Goal: Task Accomplishment & Management: Manage account settings

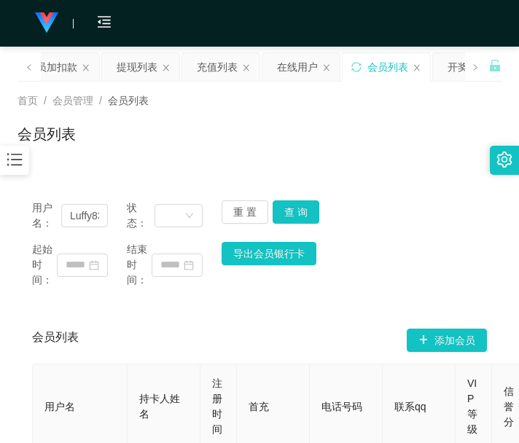
drag, startPoint x: 40, startPoint y: 361, endPoint x: 66, endPoint y: 233, distance: 130.2
click at [40, 356] on div "会员列表 添加会员" at bounding box center [259, 340] width 455 height 47
click at [58, 71] on div "会员加扣款" at bounding box center [51, 67] width 51 height 28
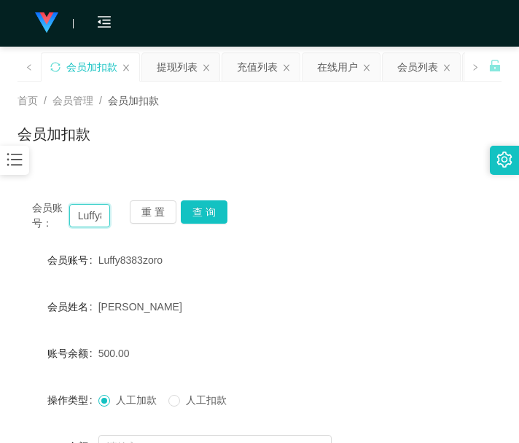
click at [106, 206] on input "Luffy8383zoro" at bounding box center [90, 215] width 42 height 23
click at [89, 219] on input "Luffy8383zoro" at bounding box center [90, 215] width 42 height 23
paste input "[DEMOGRAPHIC_DATA]"
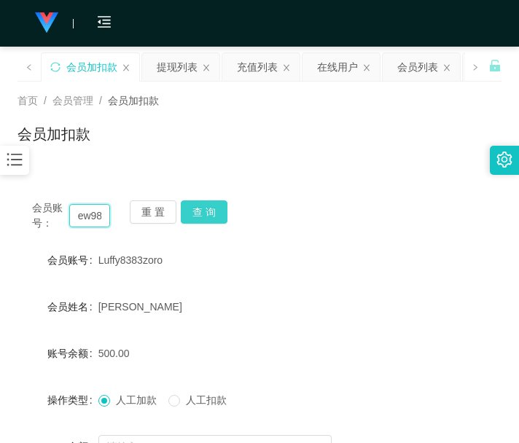
type input "Liew98"
click at [201, 213] on button "查 询" at bounding box center [204, 211] width 47 height 23
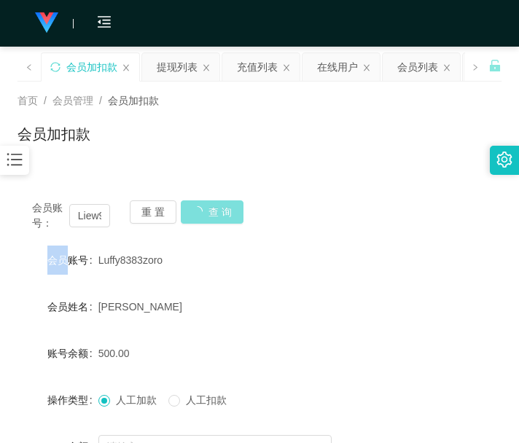
click at [201, 213] on div "重 置 查 询" at bounding box center [169, 215] width 78 height 31
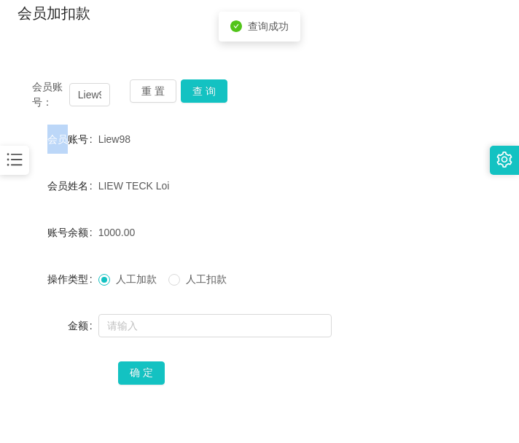
scroll to position [214, 0]
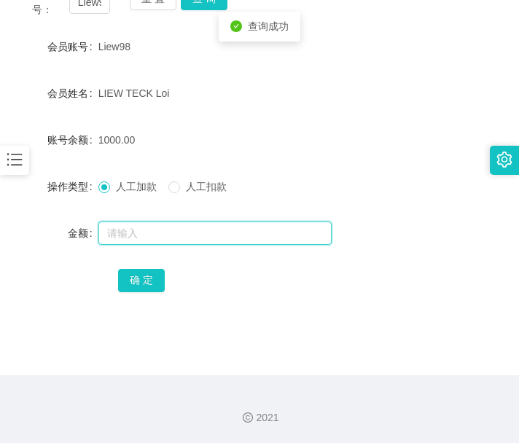
click at [206, 237] on input "text" at bounding box center [214, 233] width 233 height 23
type input "3000"
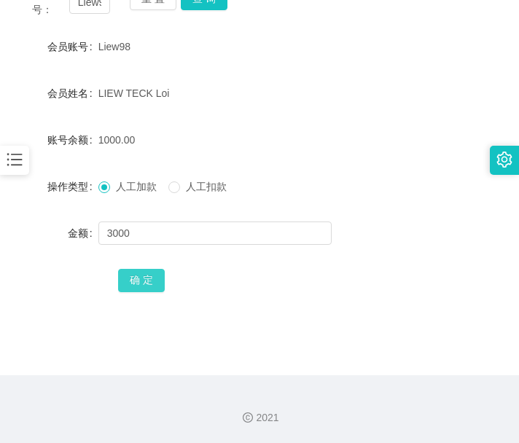
click at [136, 279] on button "确 定" at bounding box center [141, 280] width 47 height 23
drag, startPoint x: 128, startPoint y: 391, endPoint x: 101, endPoint y: 303, distance: 92.2
click at [126, 391] on div "2021" at bounding box center [259, 409] width 519 height 68
click at [326, 329] on main "关闭左侧 关闭右侧 关闭其它 刷新页面 平台首页 会员加扣款 提现列表 充值列表 在线用户 会员列表 开奖记录 注单管理 首页 / 会员管理 / 会员加扣款 …" at bounding box center [259, 104] width 519 height 542
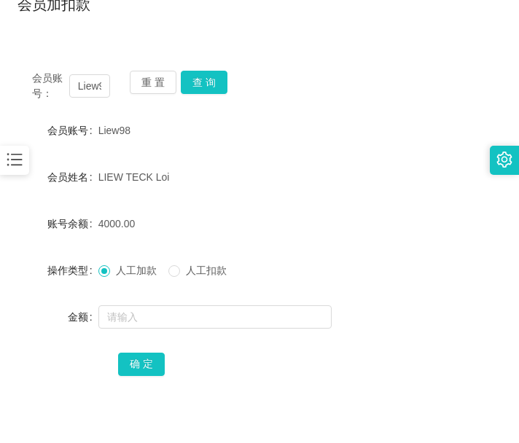
scroll to position [0, 0]
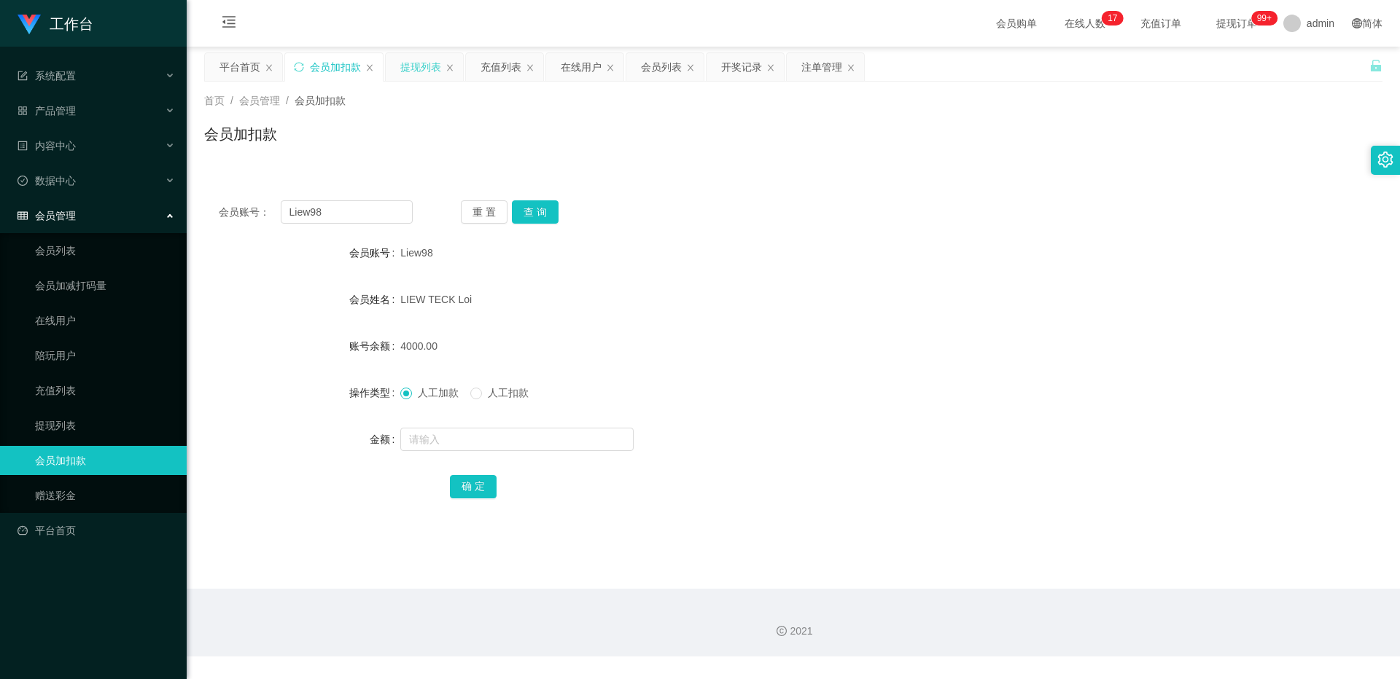
click at [432, 71] on div "提现列表" at bounding box center [420, 67] width 41 height 28
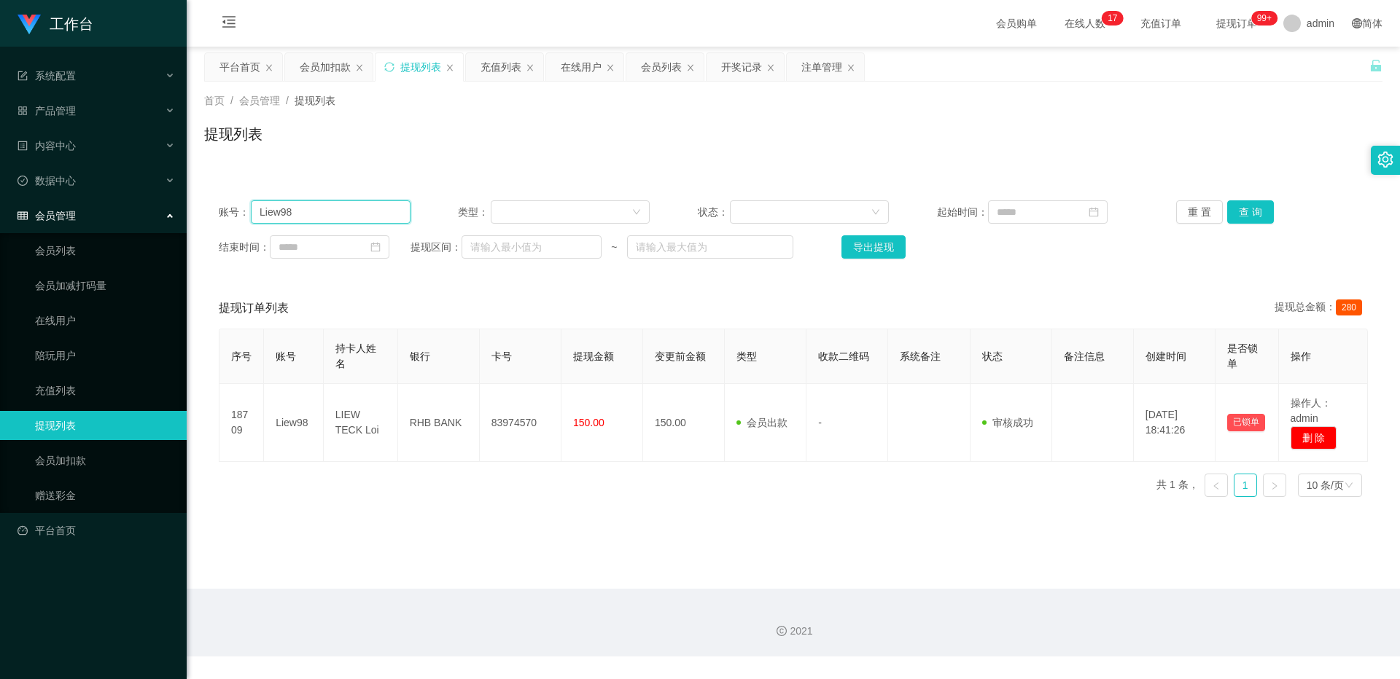
click at [348, 222] on input "Liew98" at bounding box center [331, 211] width 160 height 23
paste input "6122770"
type input "6122770"
click at [518, 220] on button "查 询" at bounding box center [1250, 211] width 47 height 23
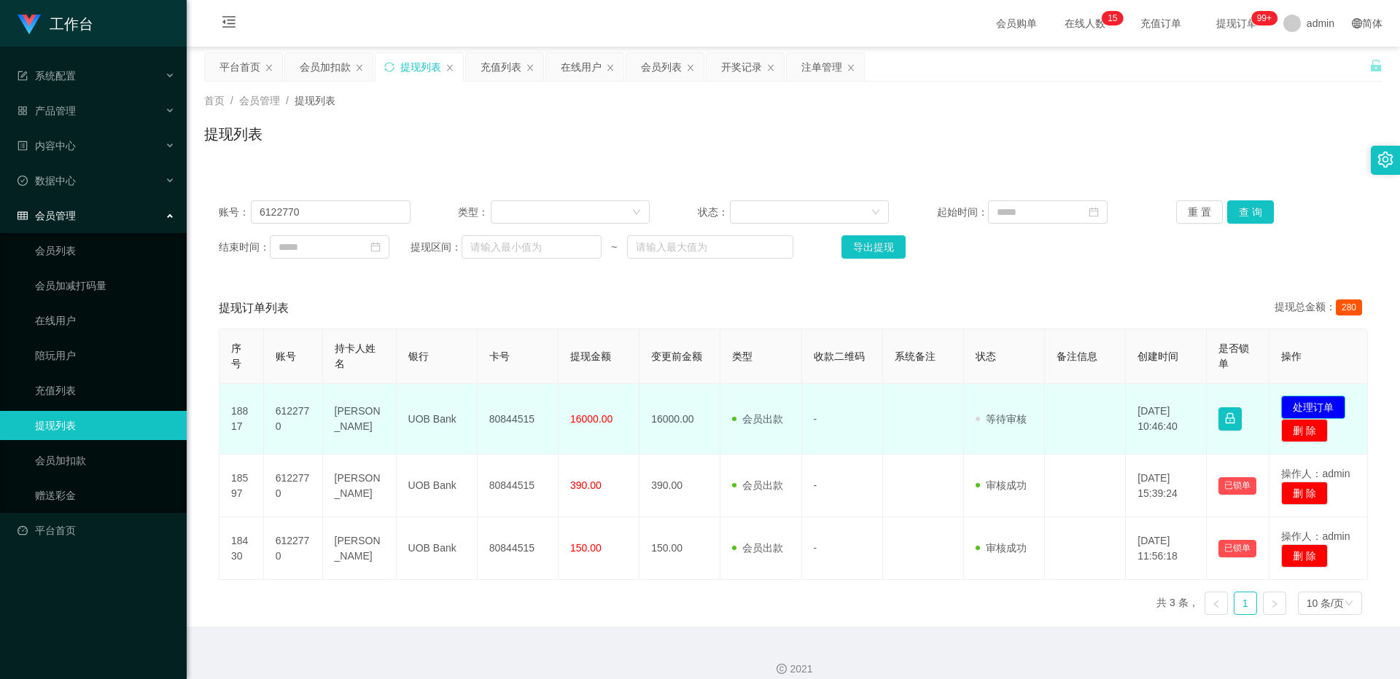
click at [518, 405] on button "处理订单" at bounding box center [1313, 407] width 64 height 23
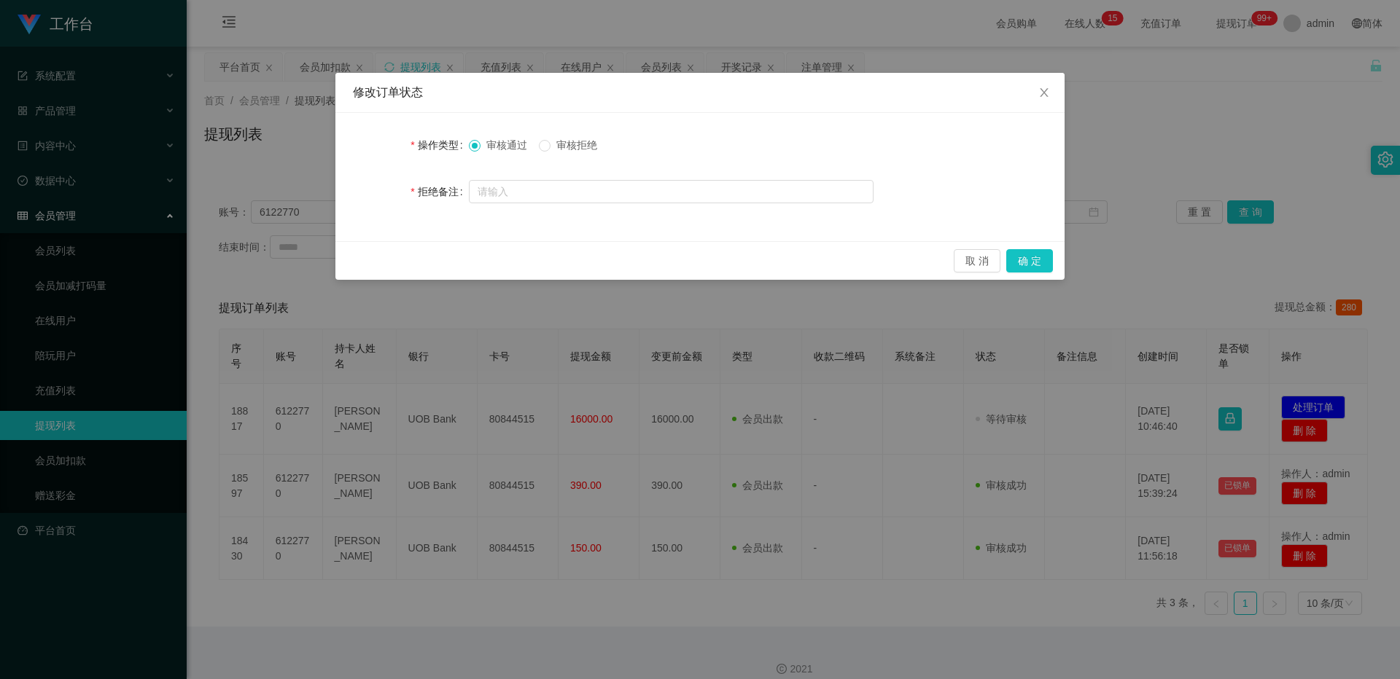
click at [518, 151] on span "审核拒绝" at bounding box center [576, 145] width 52 height 12
click at [518, 189] on input "text" at bounding box center [671, 191] width 405 height 23
click at [518, 267] on button "确 定" at bounding box center [1029, 260] width 47 height 23
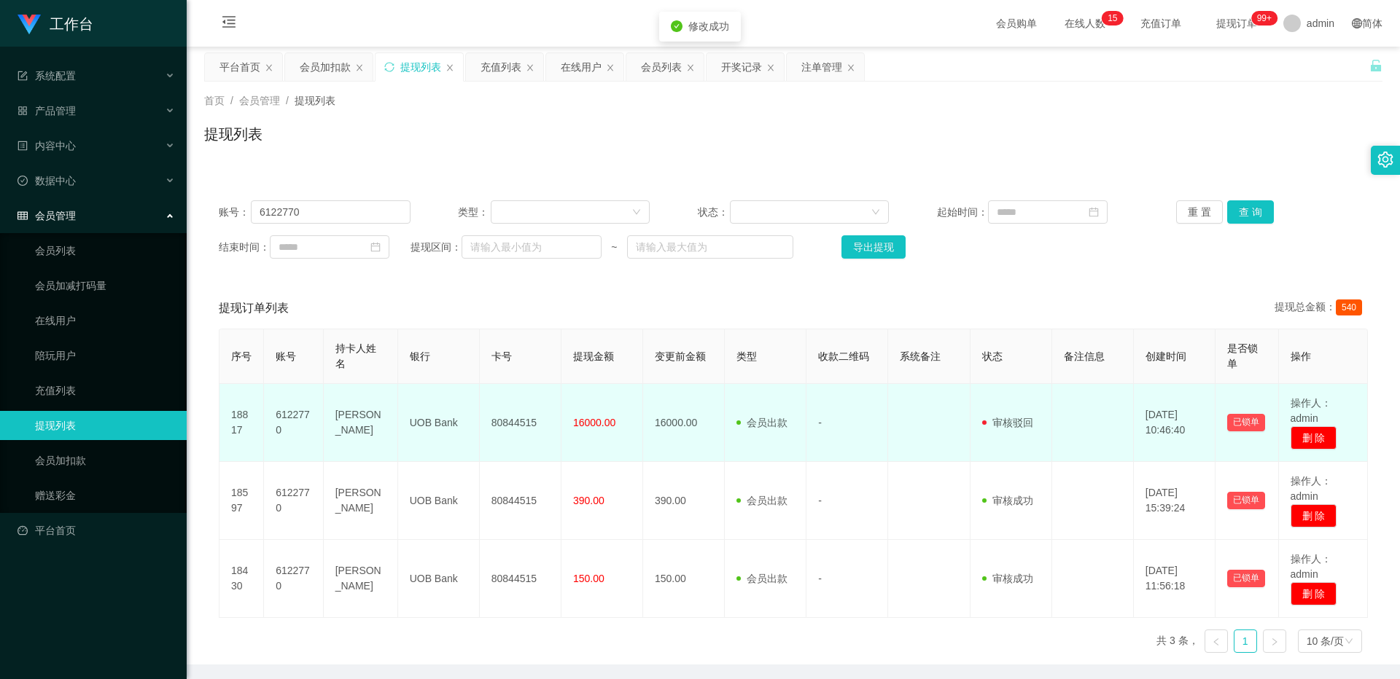
click at [499, 416] on td "80844515" at bounding box center [521, 423] width 82 height 78
copy td "80844515"
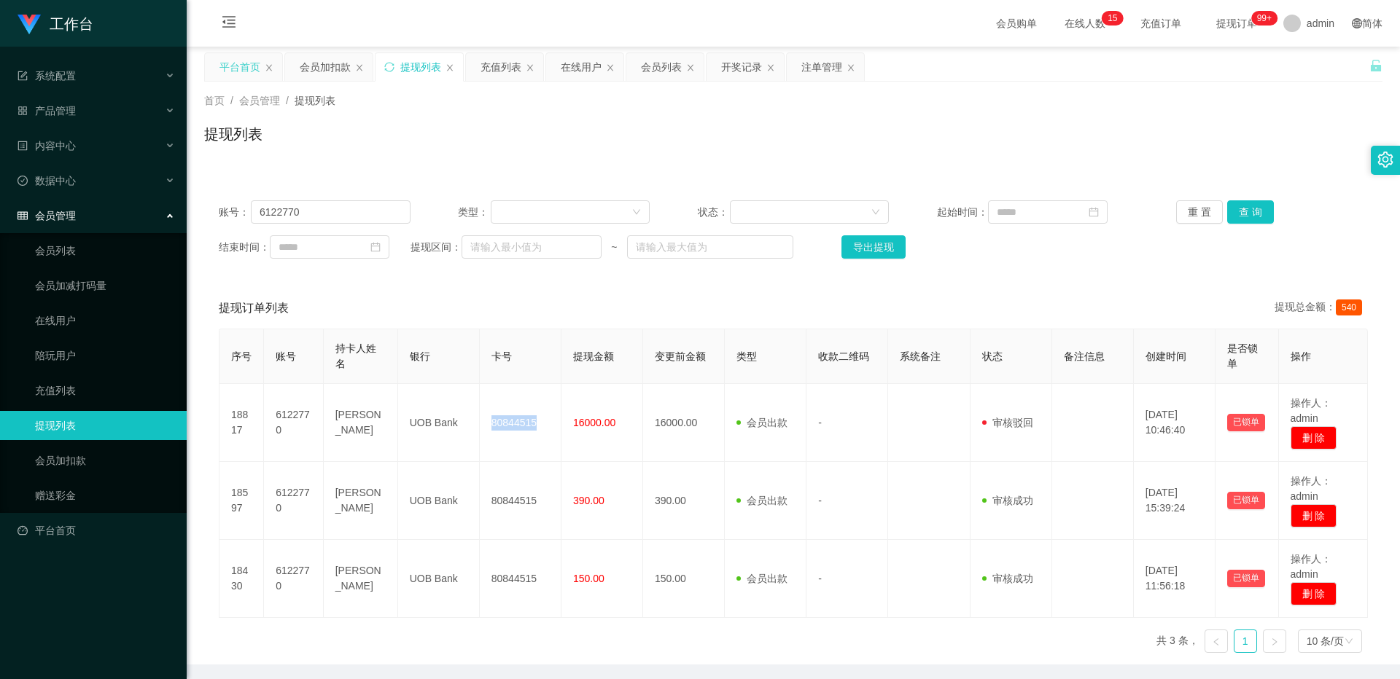
click at [244, 74] on div "平台首页" at bounding box center [239, 67] width 41 height 28
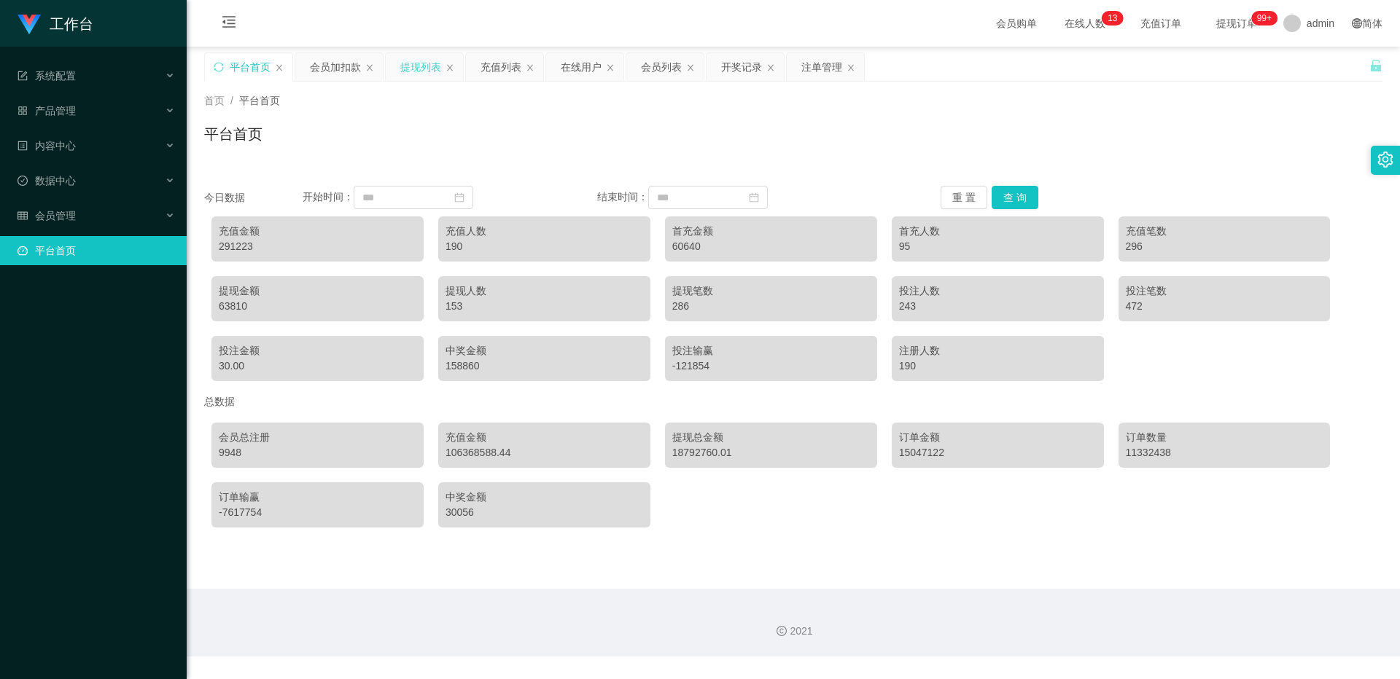
click at [418, 66] on div "提现列表" at bounding box center [420, 67] width 41 height 28
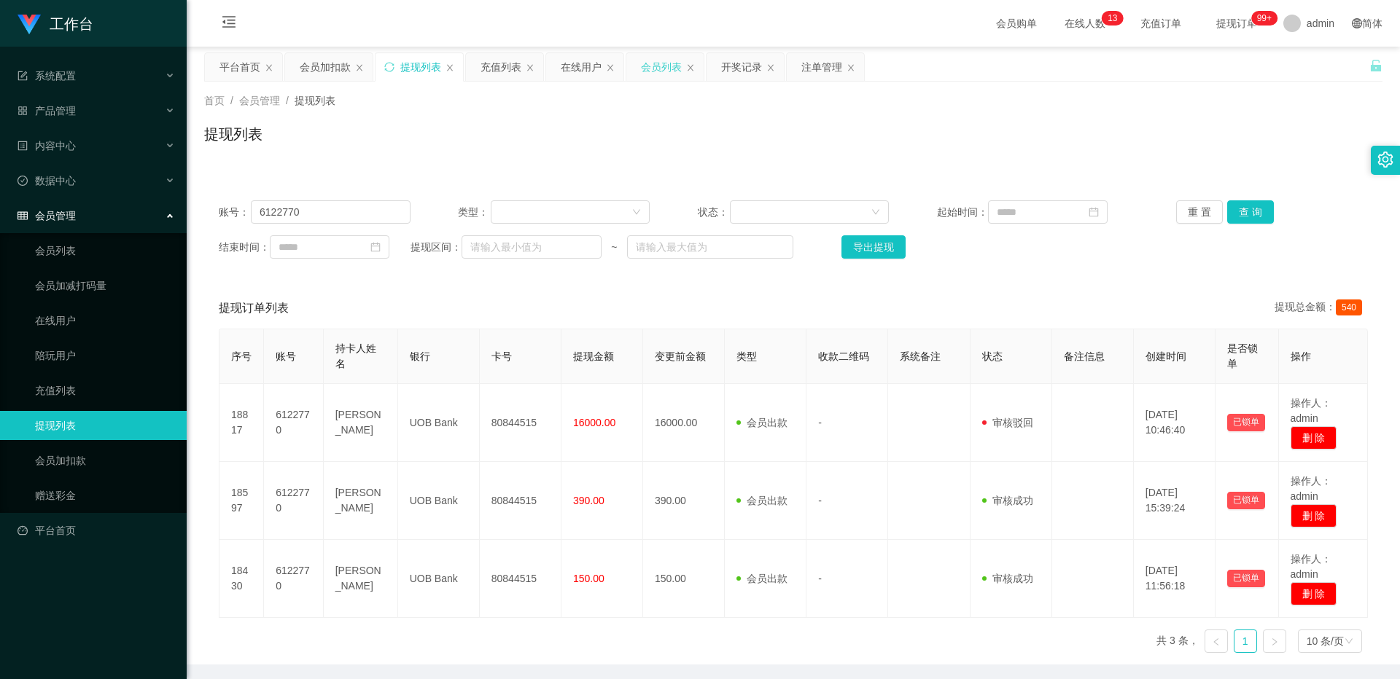
click at [518, 69] on div "会员列表" at bounding box center [661, 67] width 41 height 28
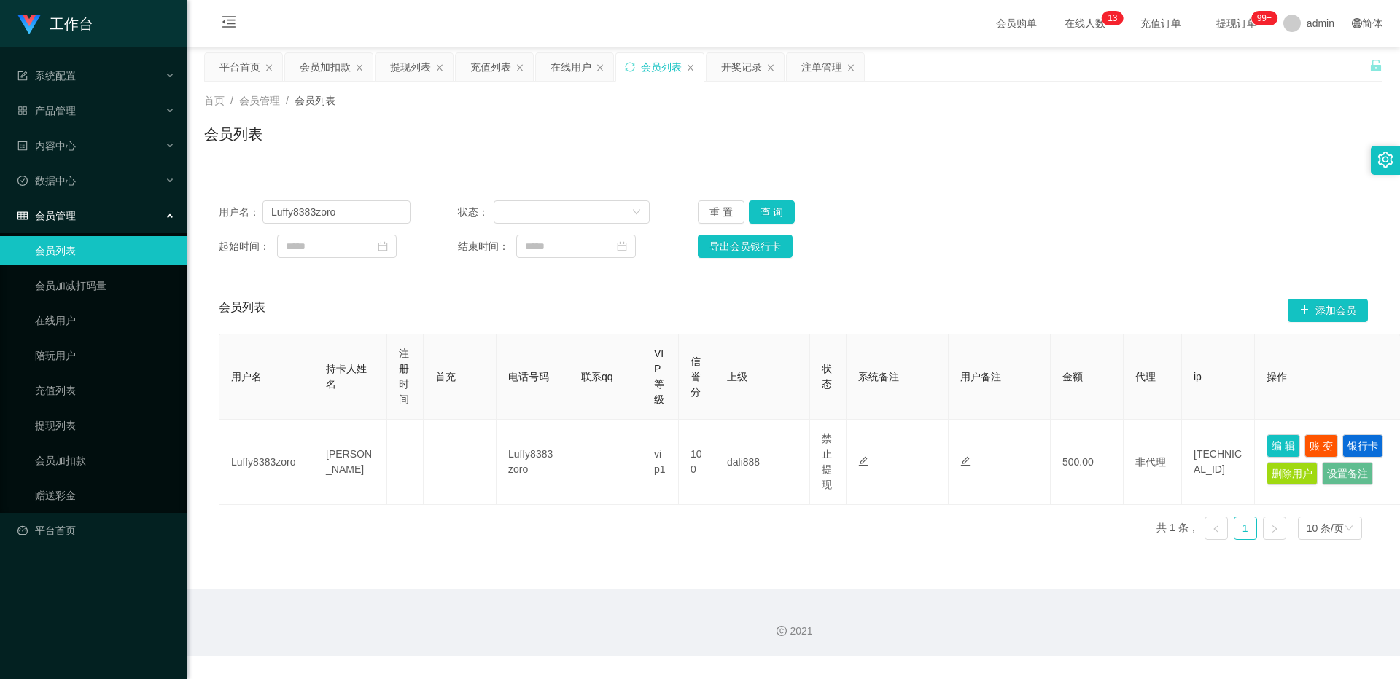
click at [353, 224] on div "用户名： Luffy8383zoro 状态： 重 置 查 询 起始时间： 结束时间： 导出会员银行卡" at bounding box center [793, 229] width 1178 height 87
click at [354, 210] on input "Luffy8383zoro" at bounding box center [336, 211] width 148 height 23
paste input "80844515"
click at [518, 223] on button "查 询" at bounding box center [772, 211] width 47 height 23
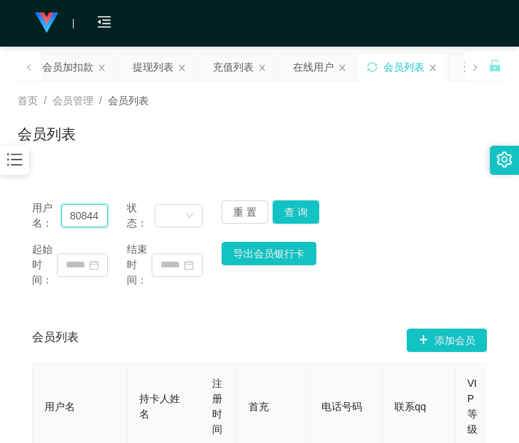
click at [99, 213] on input "80844515" at bounding box center [84, 215] width 47 height 23
paste input "6122770"
type input "6122770"
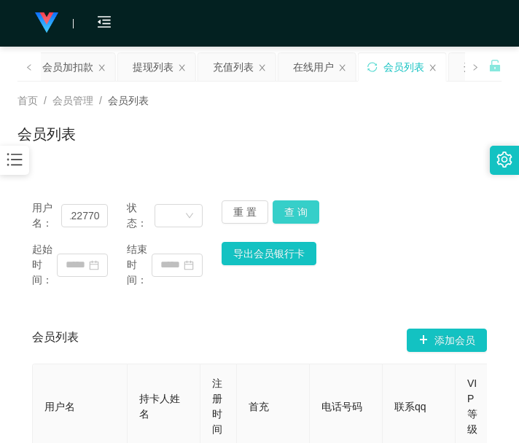
click at [300, 205] on button "查 询" at bounding box center [296, 211] width 47 height 23
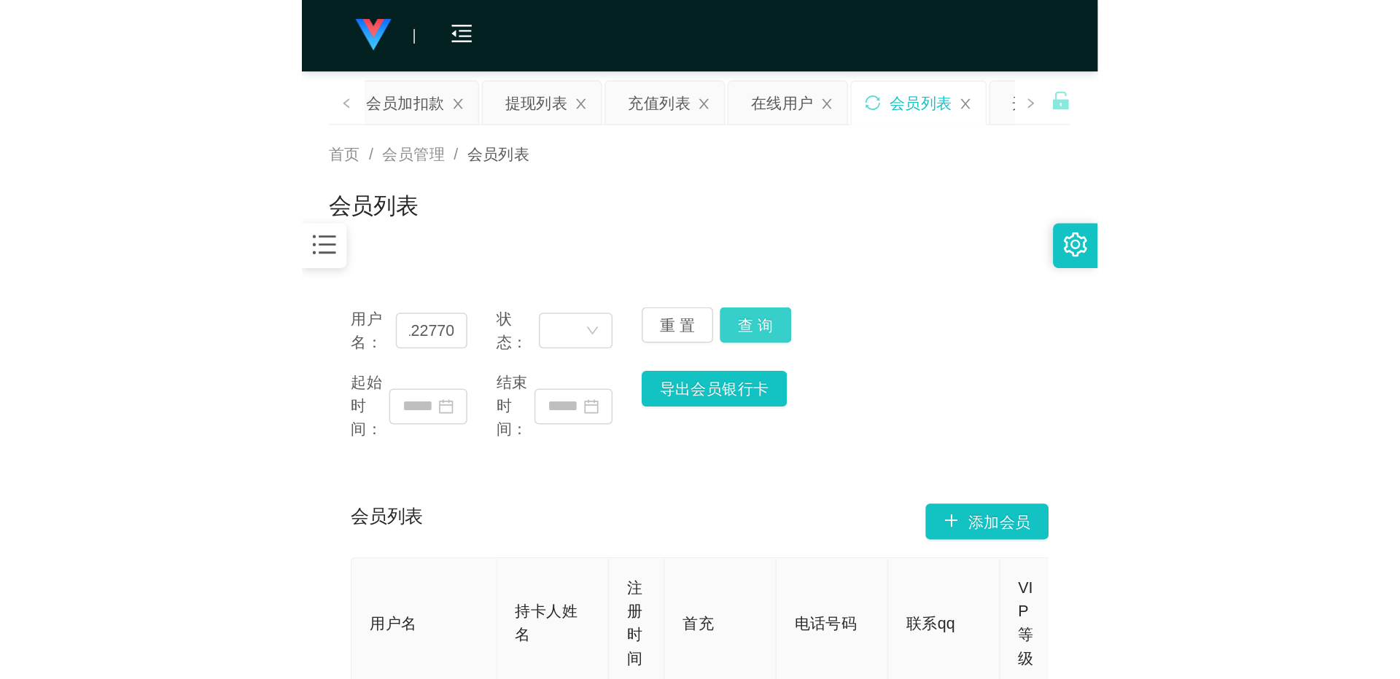
scroll to position [0, 0]
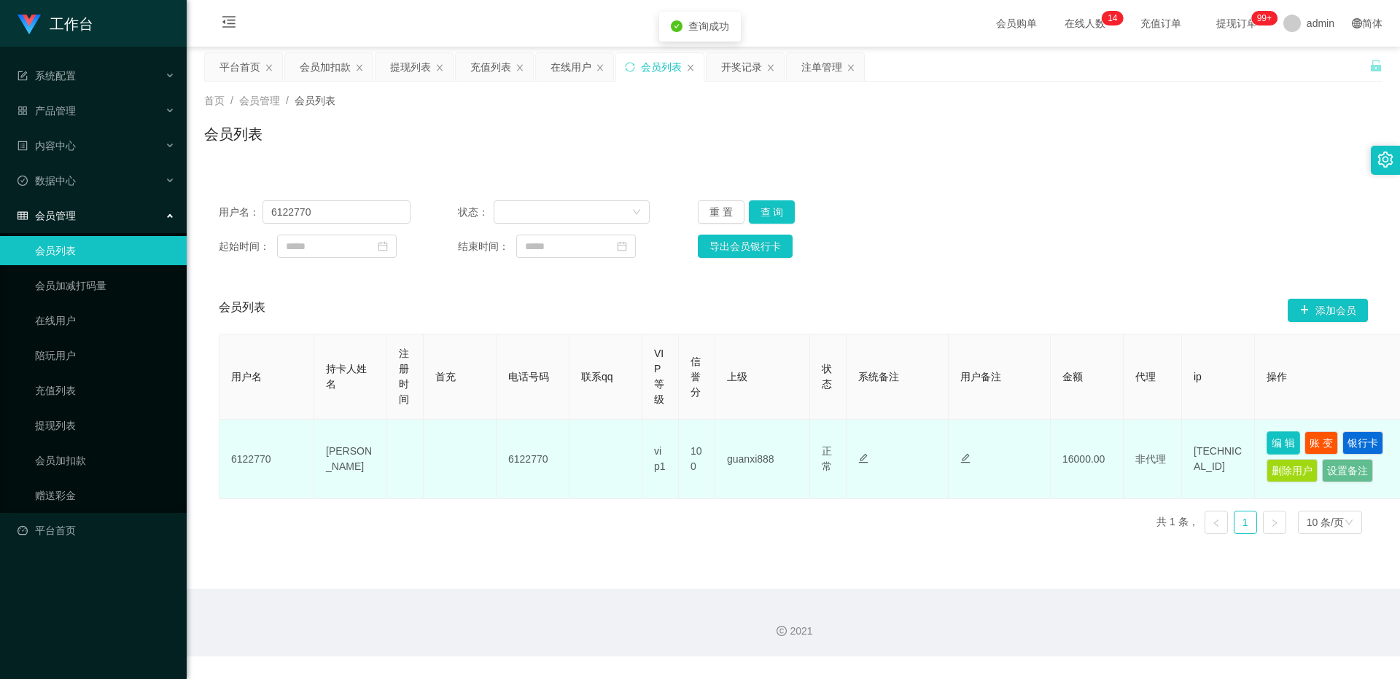
click at [518, 442] on button "编 辑" at bounding box center [1283, 443] width 34 height 23
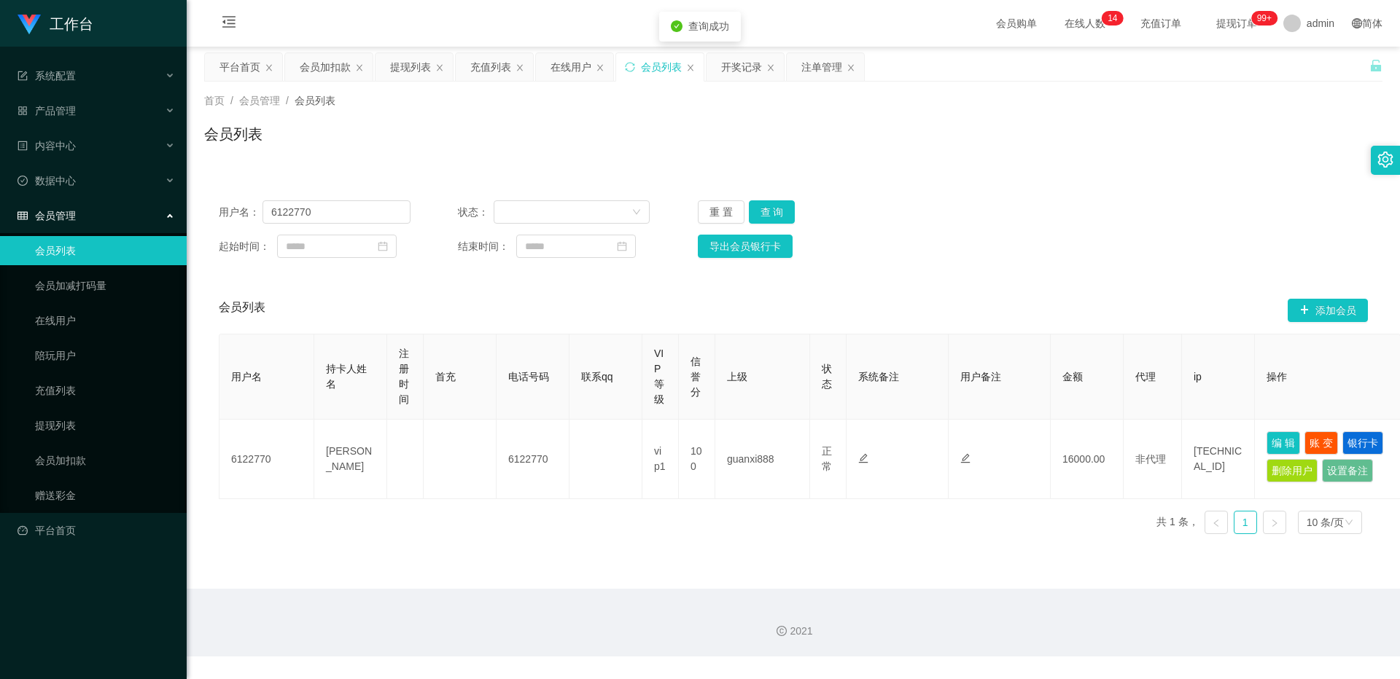
type input "6122770"
type input "[PERSON_NAME]"
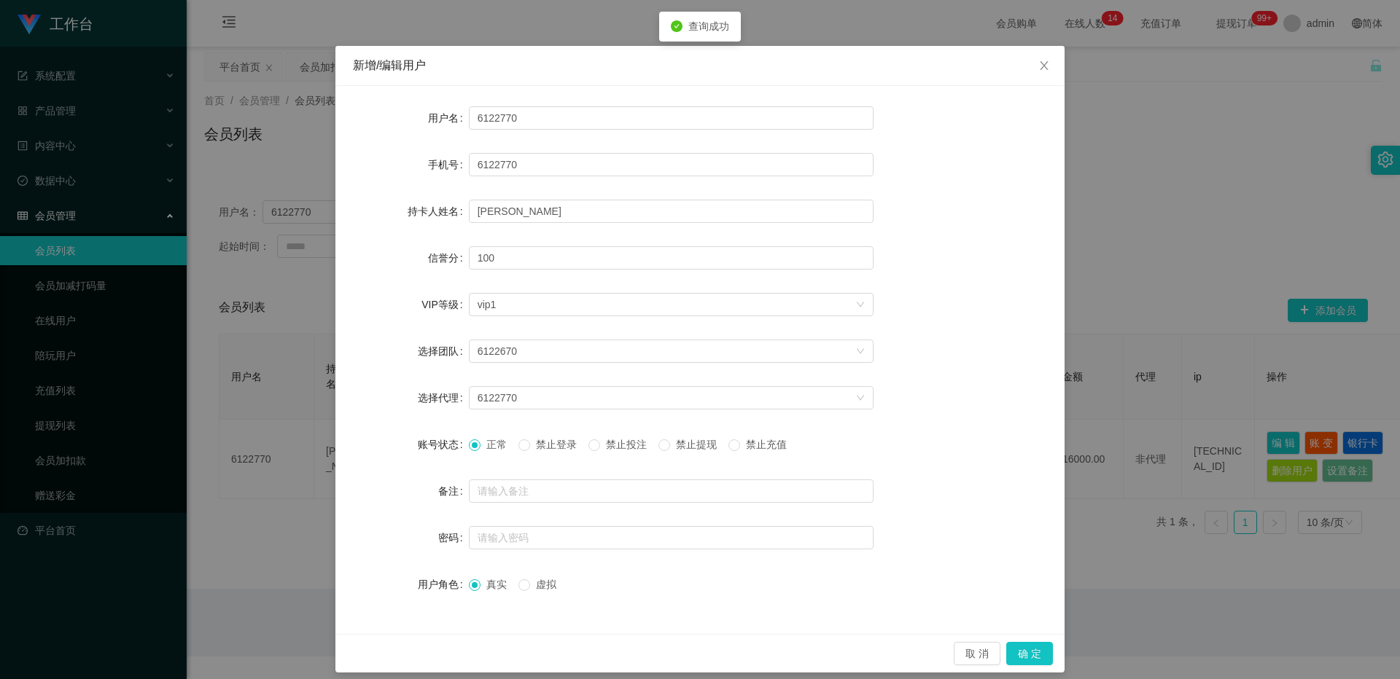
scroll to position [38, 0]
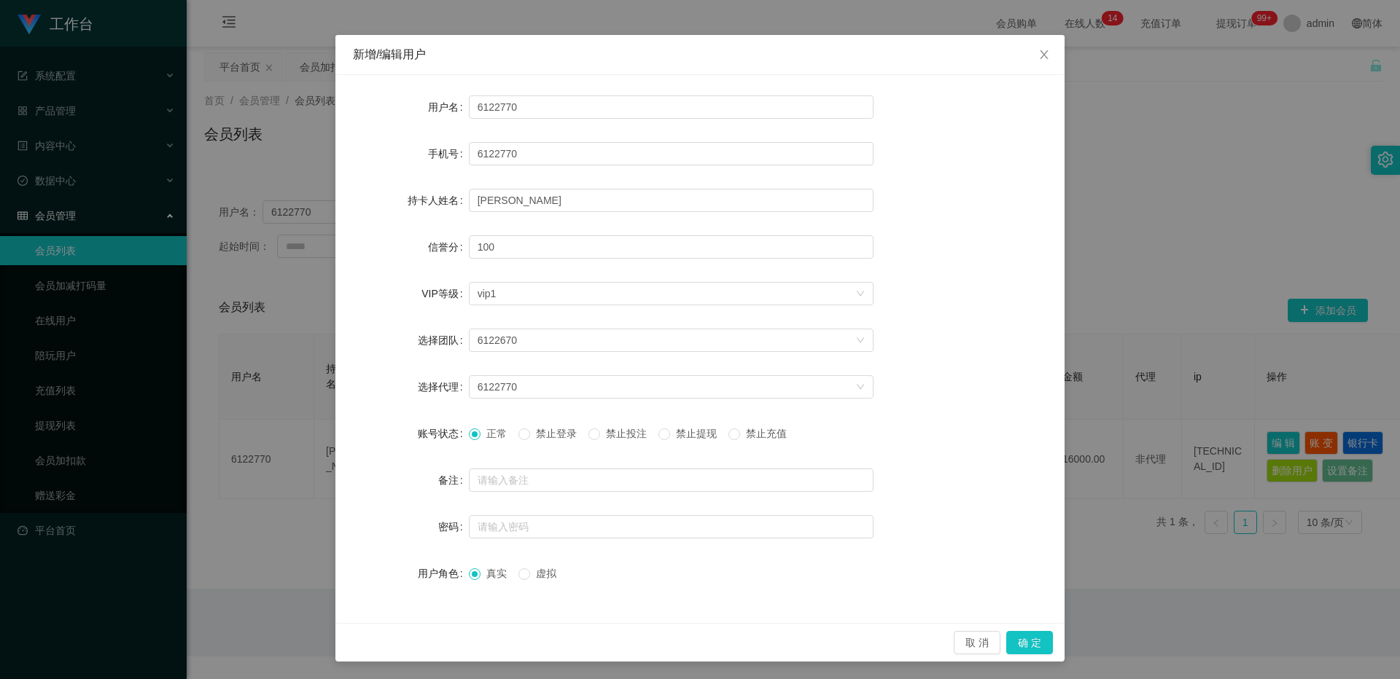
click at [518, 438] on span "禁止提现" at bounding box center [696, 434] width 52 height 12
click at [518, 442] on button "确 定" at bounding box center [1029, 642] width 47 height 23
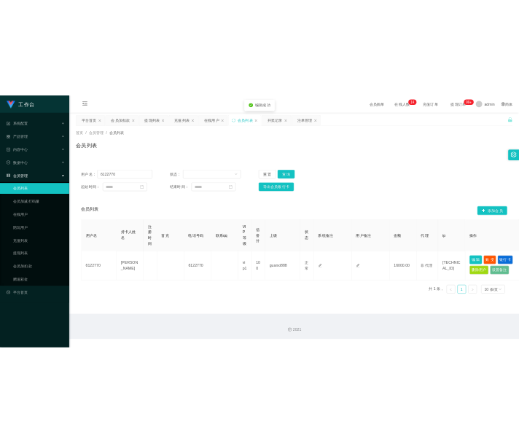
scroll to position [0, 0]
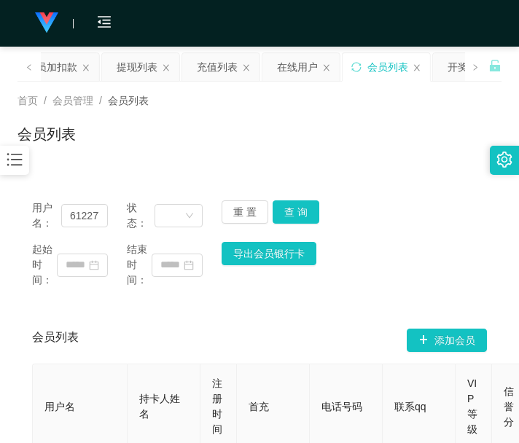
drag, startPoint x: 276, startPoint y: 306, endPoint x: 392, endPoint y: 193, distance: 162.4
click at [275, 302] on div "用户名： 6122770 状态： 重 置 查 询 起始时间： 结束时间： 导出会员银行卡 会员列表 添加会员 用户名 持卡人姓名 注册时间 首充 电话号码 联…" at bounding box center [259, 384] width 484 height 396
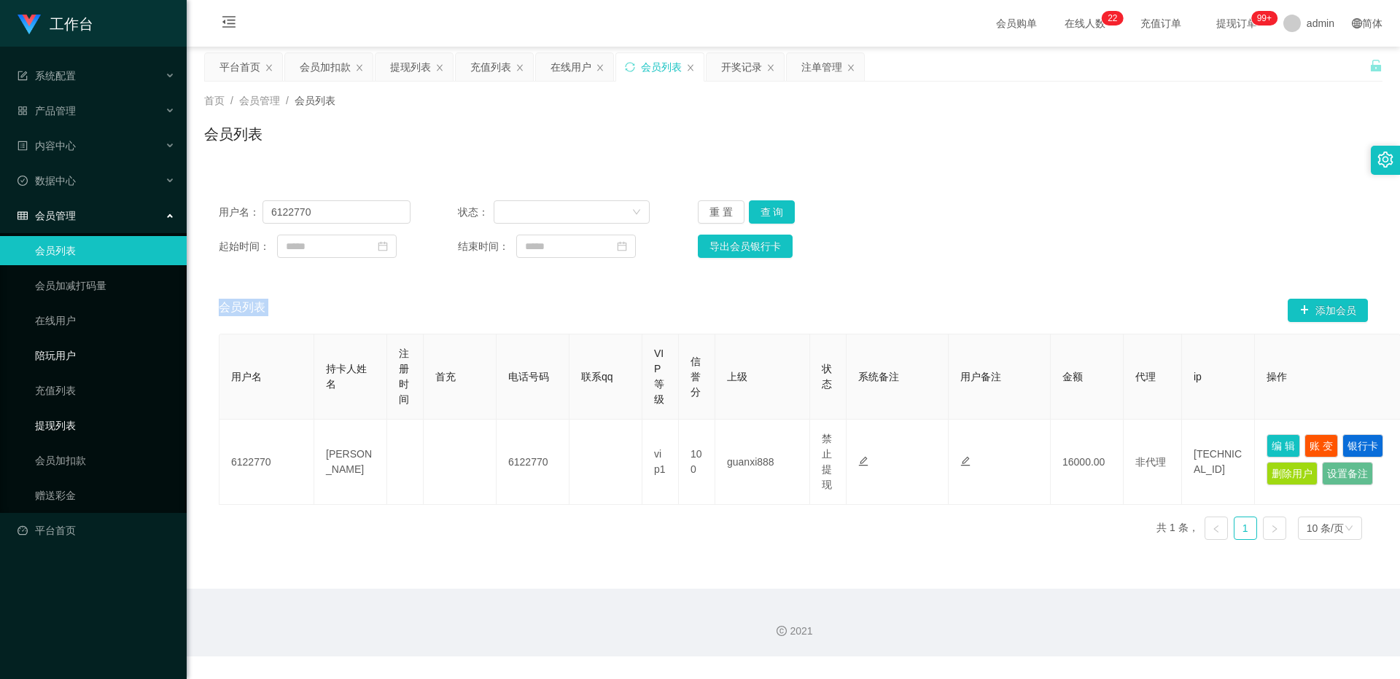
click at [96, 421] on link "提现列表" at bounding box center [105, 425] width 140 height 29
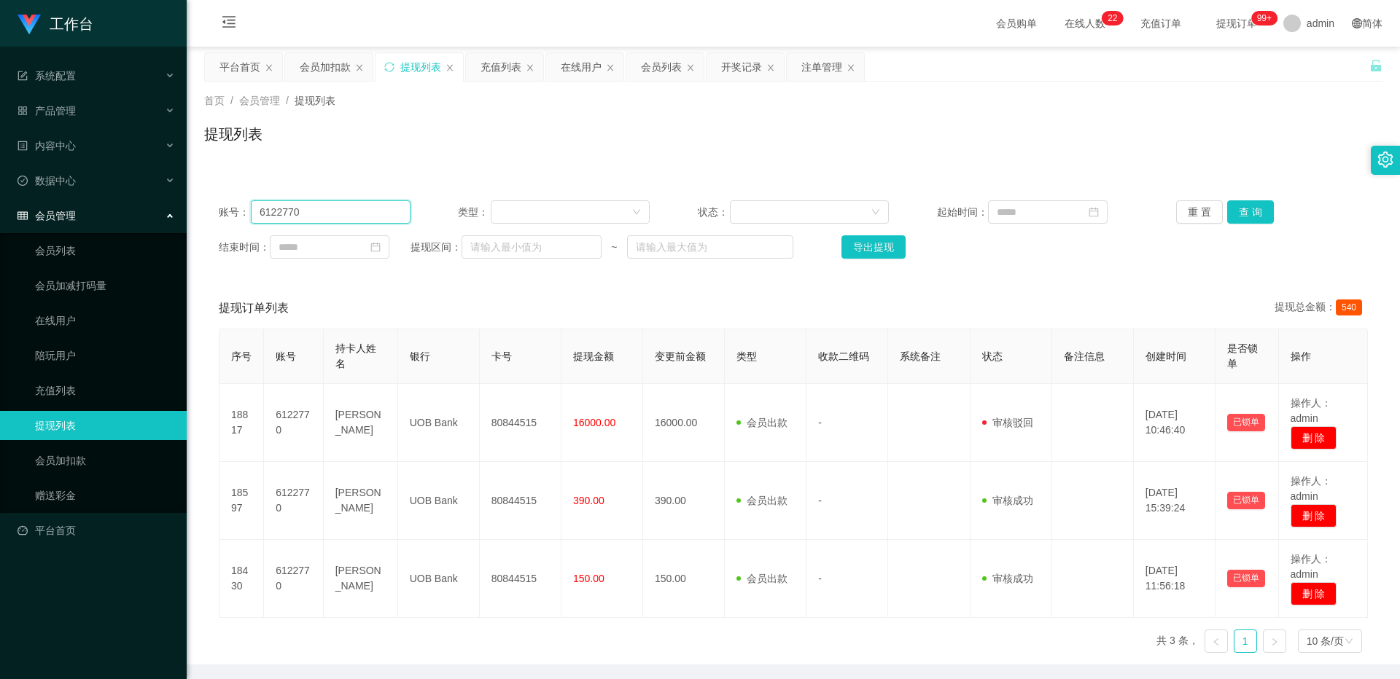
click at [360, 211] on input "6122770" at bounding box center [331, 211] width 160 height 23
paste input "Liew98"
type input "Liew98"
click at [518, 217] on button "查 询" at bounding box center [1250, 211] width 47 height 23
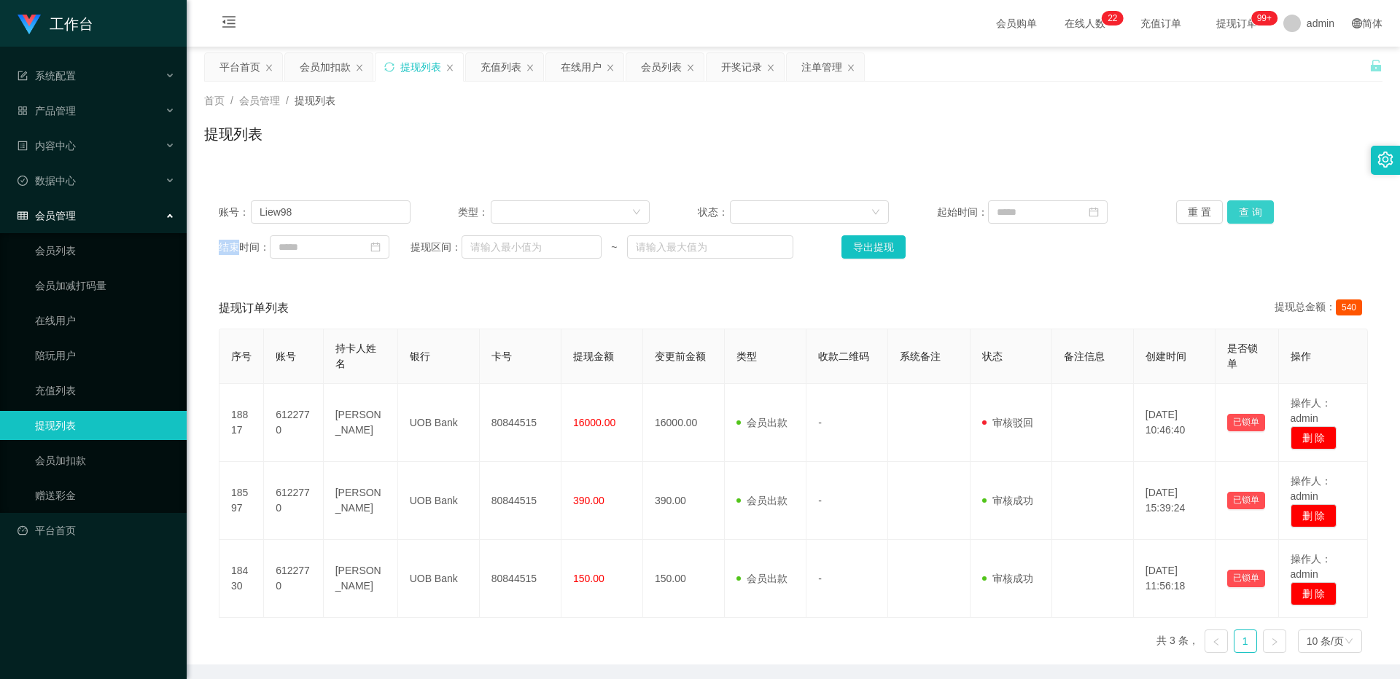
click at [518, 217] on div "重 置 查 询" at bounding box center [1272, 211] width 192 height 23
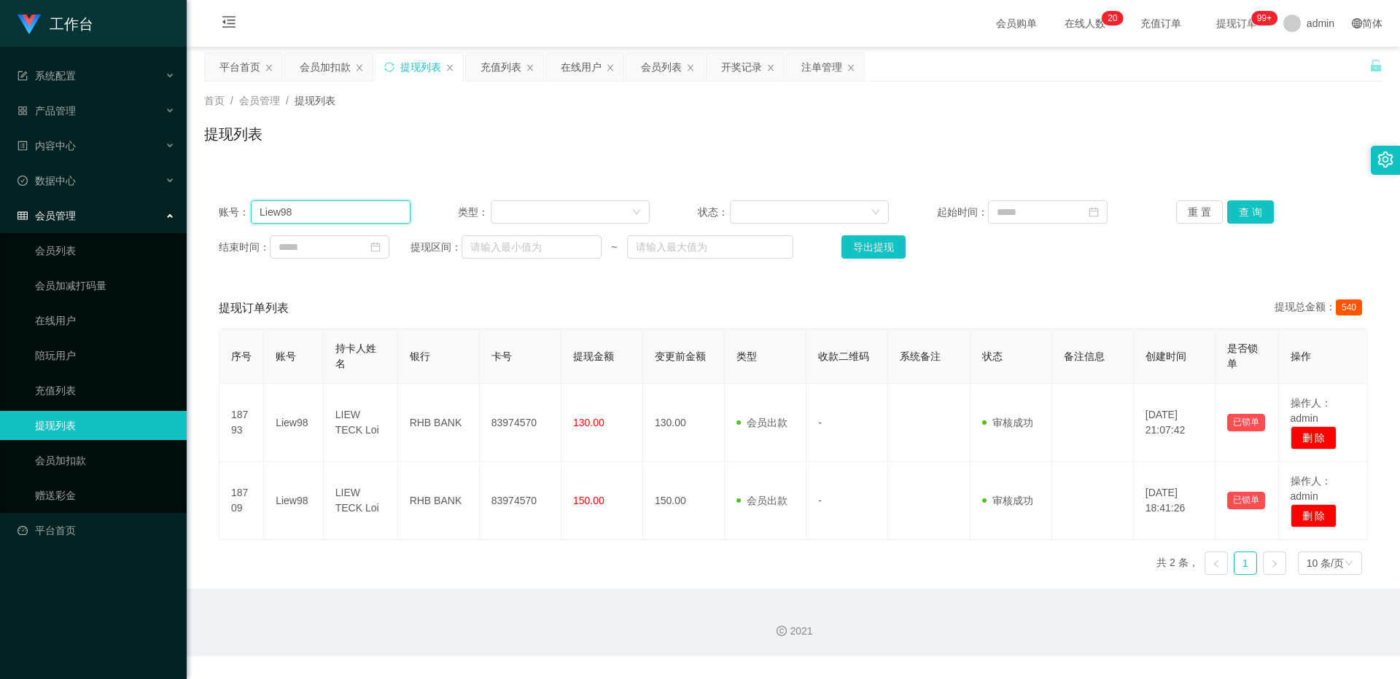
click at [336, 215] on input "Liew98" at bounding box center [331, 211] width 160 height 23
click at [64, 170] on div "数据中心" at bounding box center [93, 180] width 187 height 29
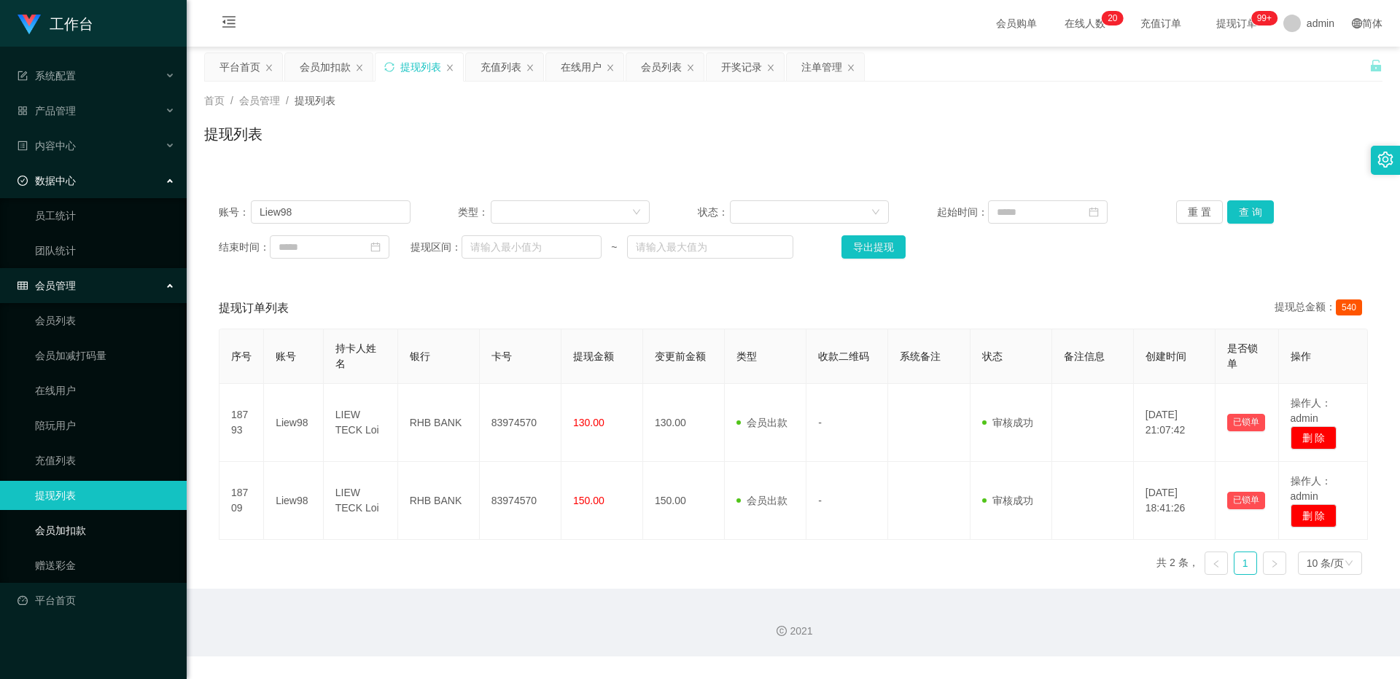
click at [68, 442] on link "会员加扣款" at bounding box center [105, 530] width 140 height 29
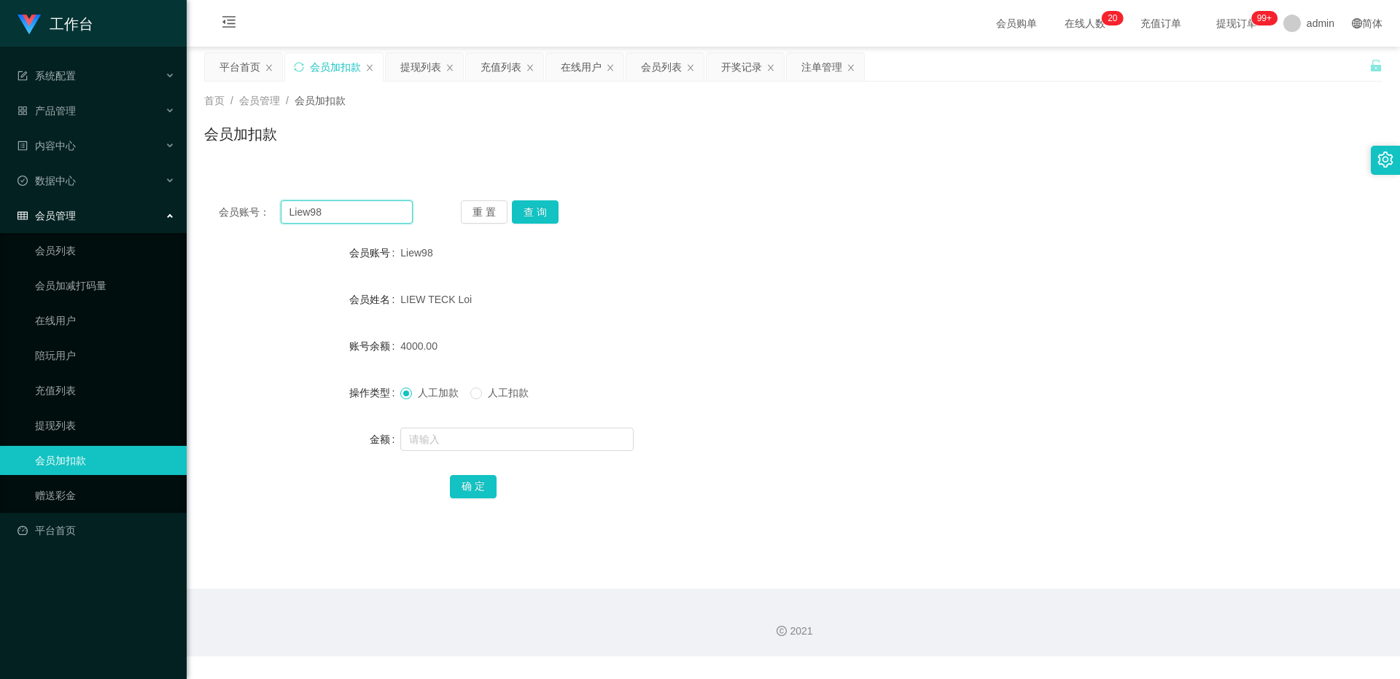
click at [353, 209] on input "Liew98" at bounding box center [347, 211] width 132 height 23
drag, startPoint x: 353, startPoint y: 209, endPoint x: 416, endPoint y: 200, distance: 63.3
click at [353, 209] on input "Liew98" at bounding box center [347, 211] width 132 height 23
click at [518, 211] on button "查 询" at bounding box center [535, 211] width 47 height 23
click at [518, 211] on div "重 置 查 询" at bounding box center [558, 211] width 194 height 23
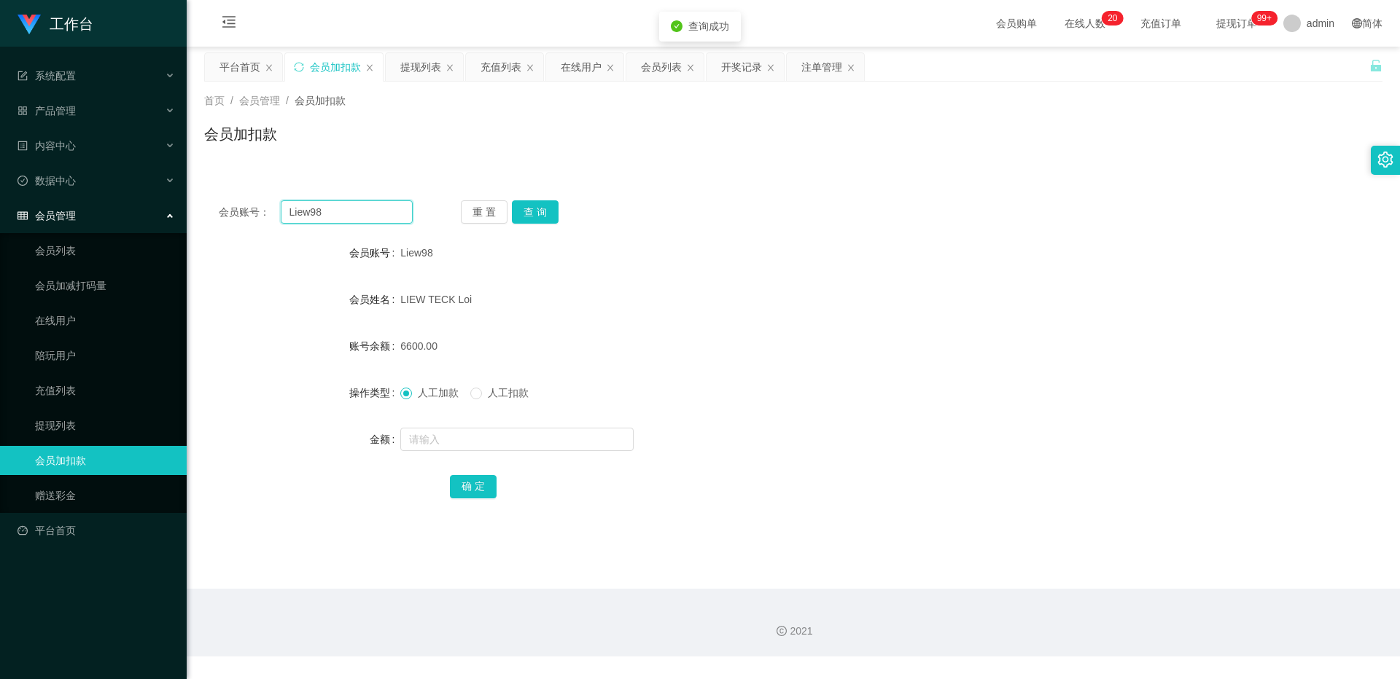
click at [370, 214] on input "Liew98" at bounding box center [347, 211] width 132 height 23
click at [518, 218] on button "查 询" at bounding box center [535, 211] width 47 height 23
click at [518, 218] on div "重 置 查 询" at bounding box center [558, 211] width 194 height 23
